Goal: Check status: Check status

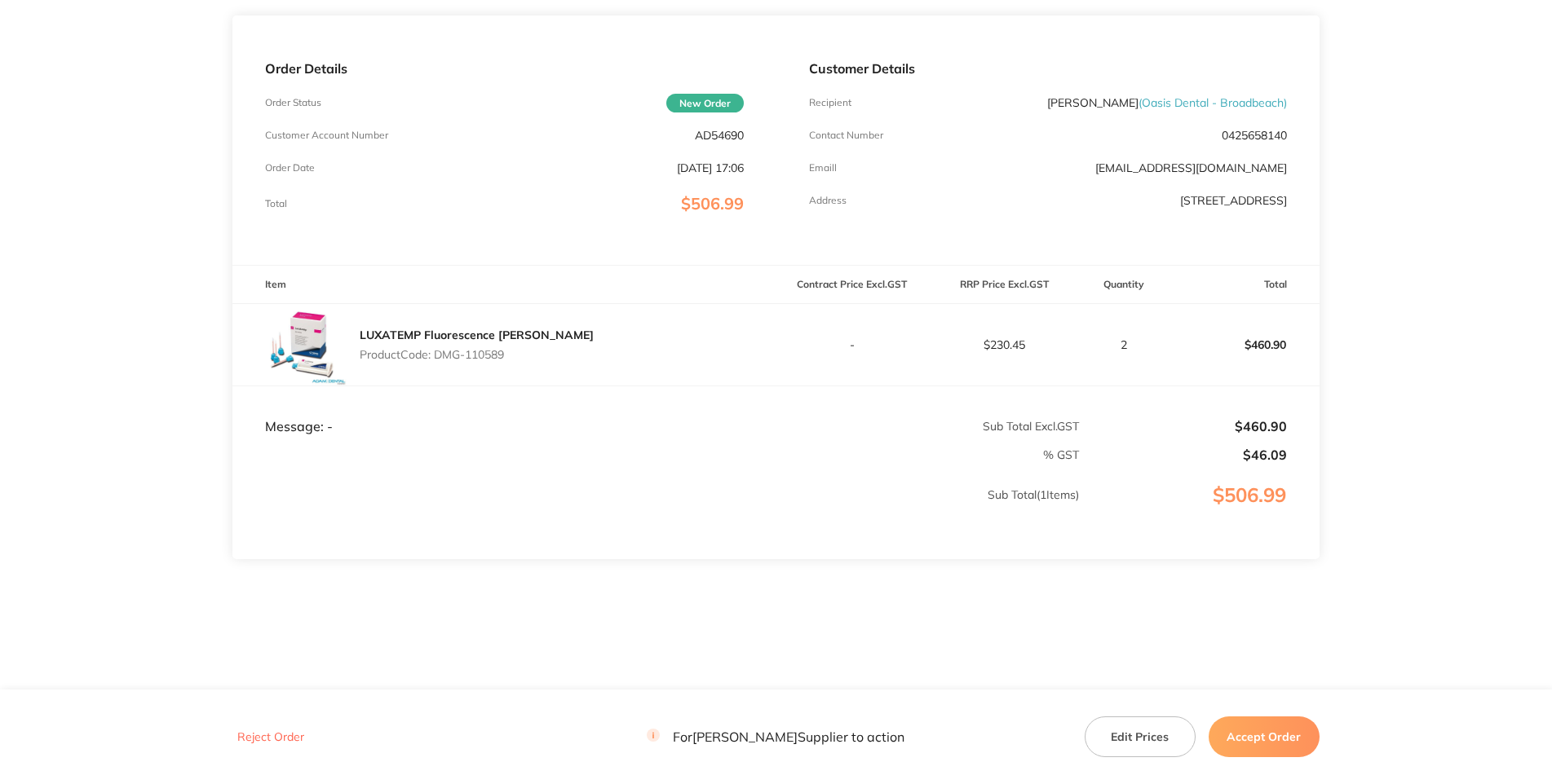
scroll to position [259, 0]
click at [716, 141] on p "AD54690" at bounding box center [718, 136] width 49 height 13
click at [521, 361] on p "Product Code: DMG-110589" at bounding box center [476, 355] width 234 height 13
drag, startPoint x: 507, startPoint y: 411, endPoint x: 445, endPoint y: 409, distance: 62.0
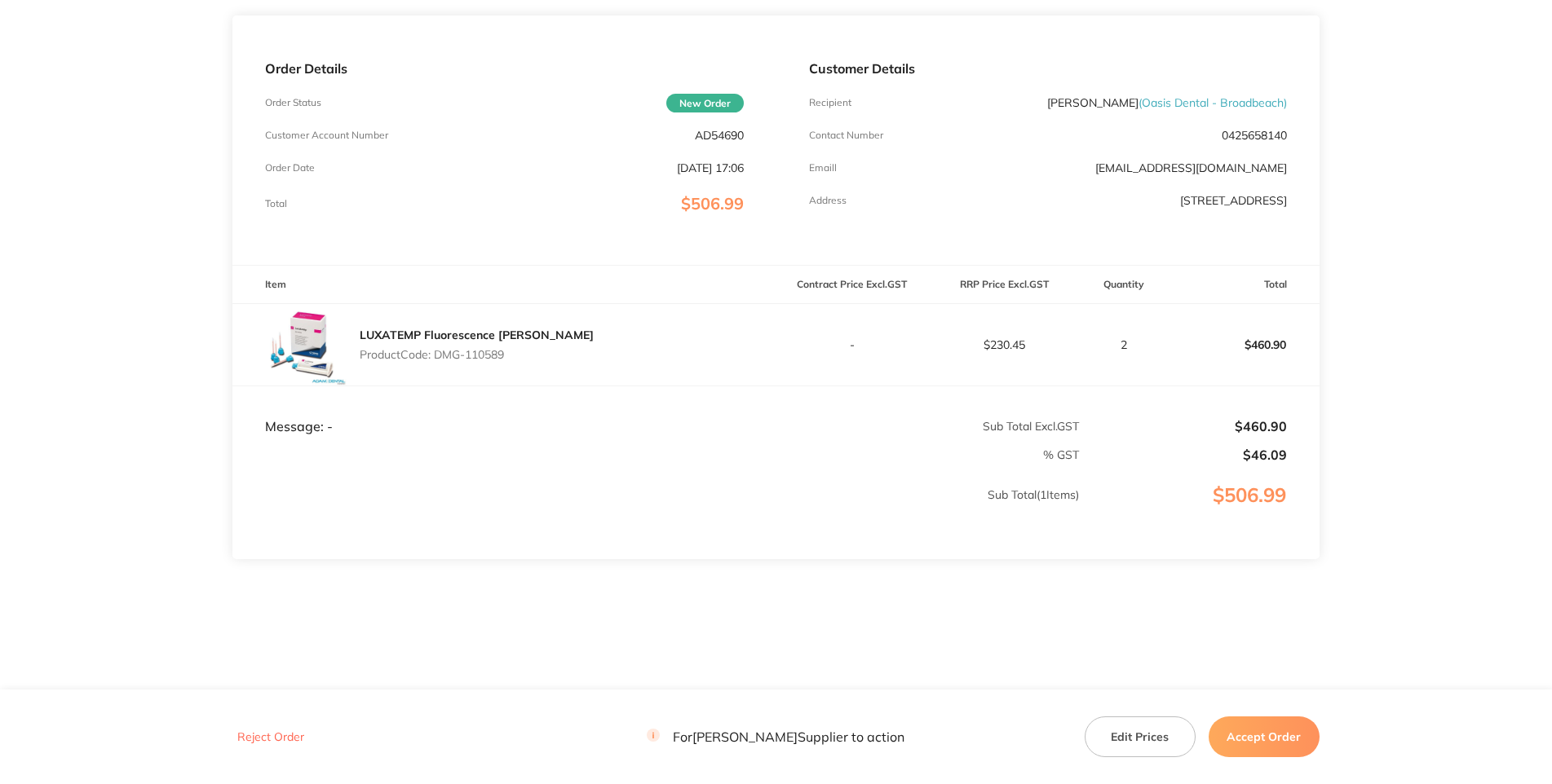
click at [445, 361] on p "Product Code: DMG-110589" at bounding box center [476, 355] width 234 height 13
click at [719, 141] on p "AD54690" at bounding box center [718, 136] width 49 height 13
click at [720, 141] on p "AD54690" at bounding box center [718, 136] width 49 height 13
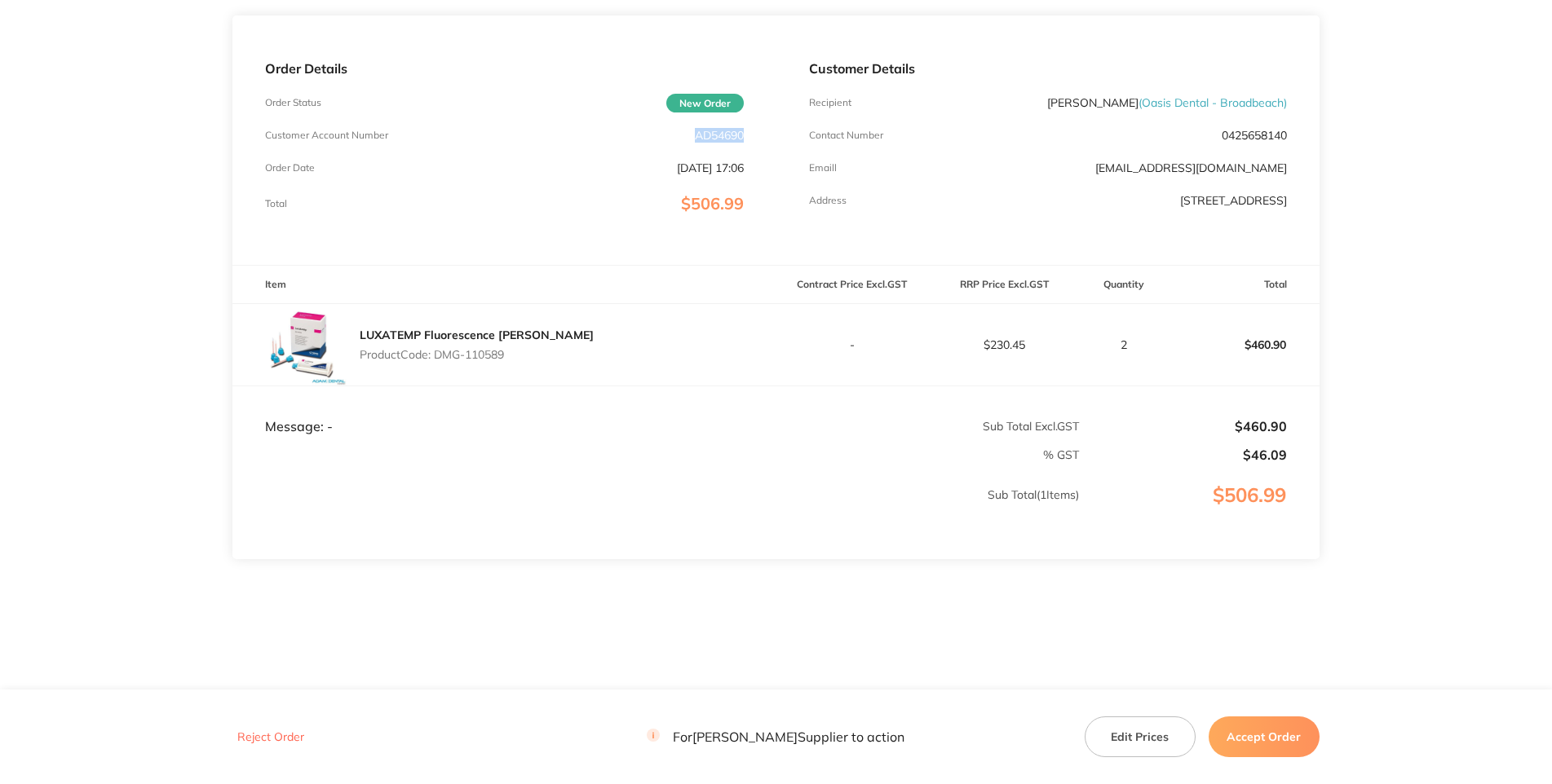
click at [732, 141] on p "AD54690" at bounding box center [718, 136] width 49 height 13
click at [704, 141] on p "AD54690" at bounding box center [718, 136] width 49 height 13
click at [500, 361] on p "Product Code: DMG-110589" at bounding box center [476, 355] width 234 height 13
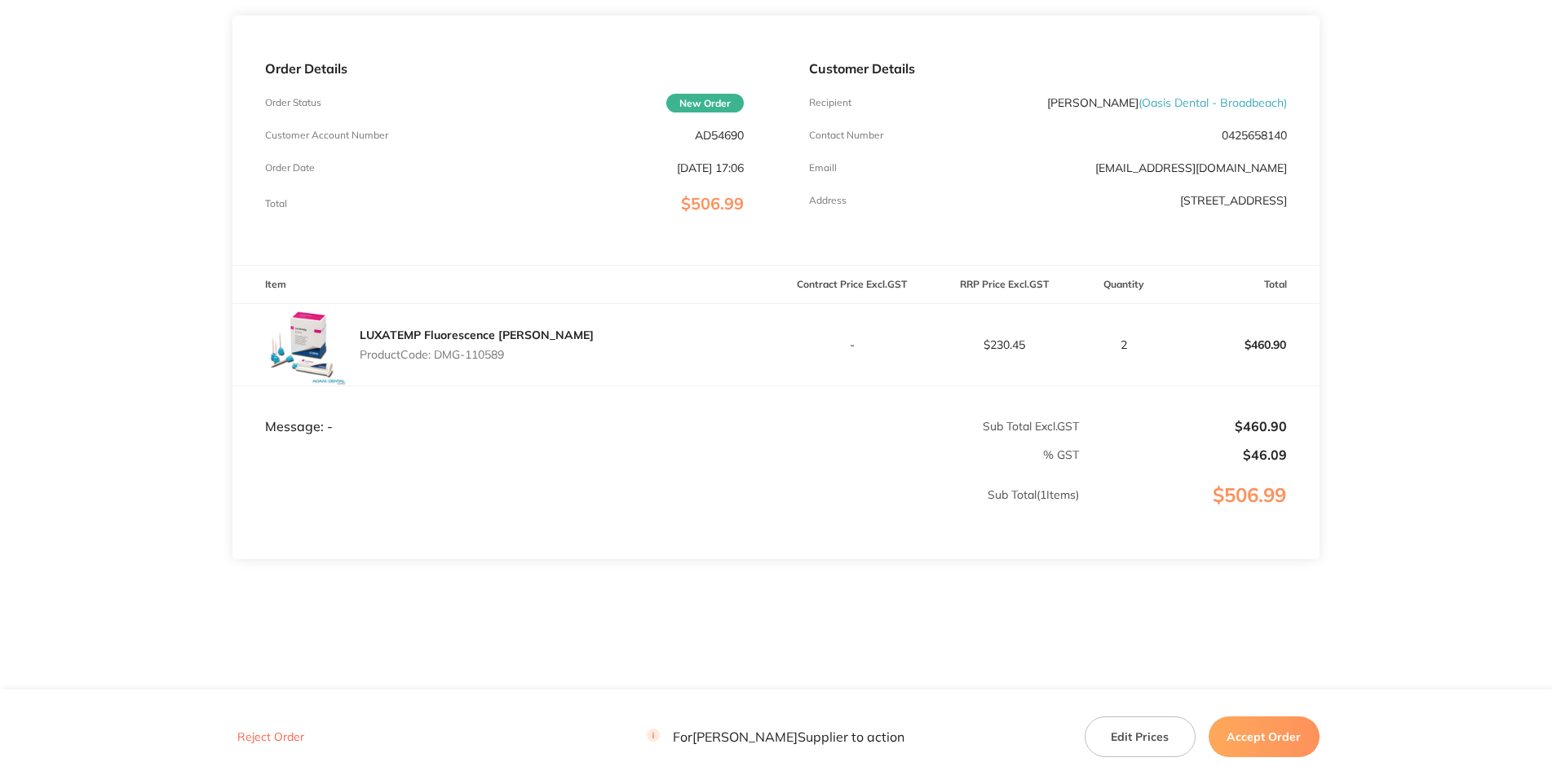
drag, startPoint x: 506, startPoint y: 415, endPoint x: 439, endPoint y: 406, distance: 67.6
click at [439, 368] on div "LUXATEMP Fluorescence [PERSON_NAME] Product Code: DMG-110589" at bounding box center [476, 346] width 234 height 46
click at [746, 169] on div "Order Details Order Status New Order Customer Account Number AD54690 Order Date…" at bounding box center [504, 140] width 543 height 249
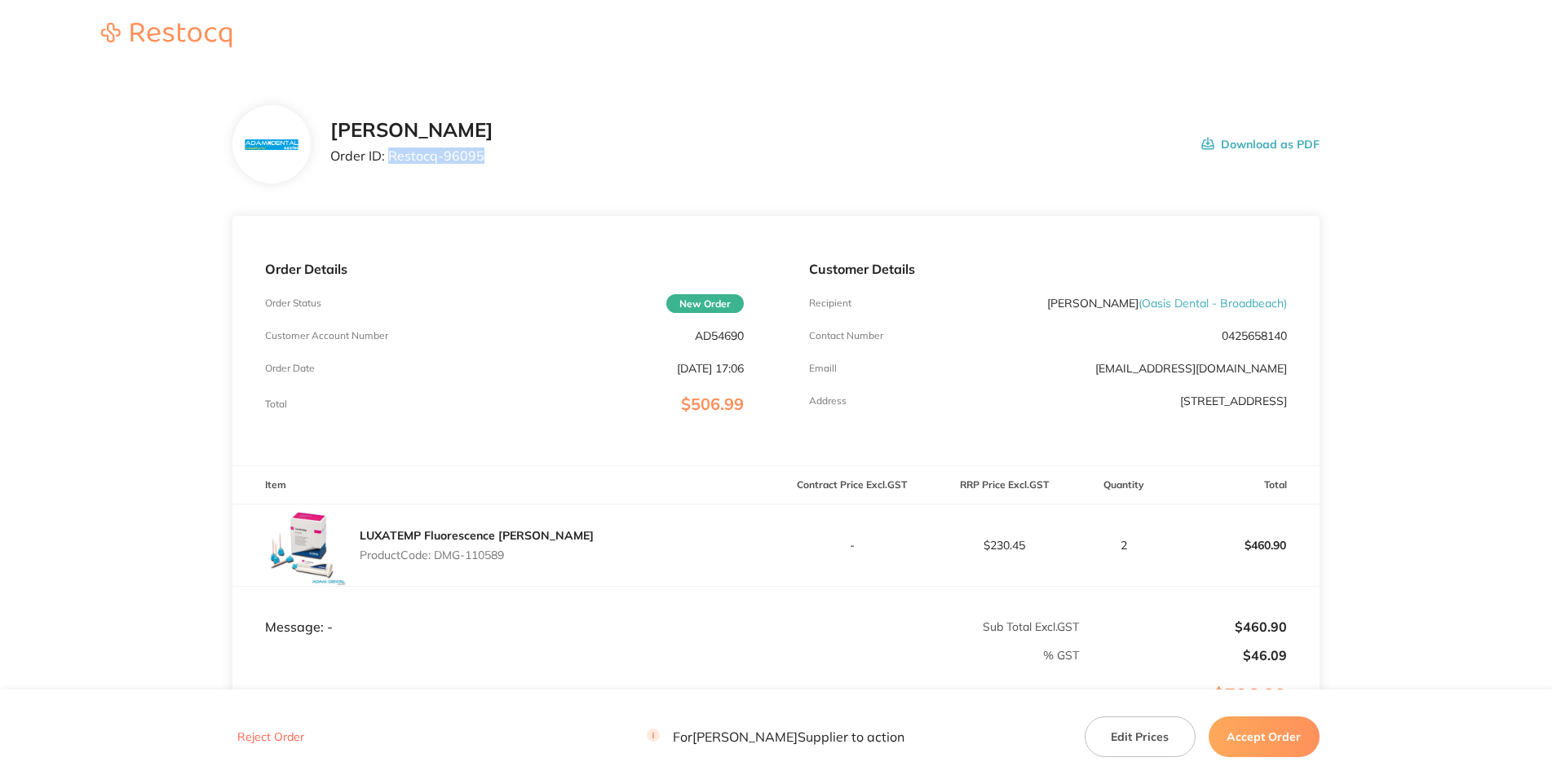
drag, startPoint x: 416, startPoint y: 213, endPoint x: 328, endPoint y: 212, distance: 88.0
click at [330, 163] on p "Order ID: Restocq- 96095" at bounding box center [411, 155] width 163 height 15
click at [965, 287] on div "Customer Details Recipient [PERSON_NAME] ( Oasis Dental - Broadbeach ) Contact …" at bounding box center [1048, 341] width 543 height 249
